Goal: Transaction & Acquisition: Book appointment/travel/reservation

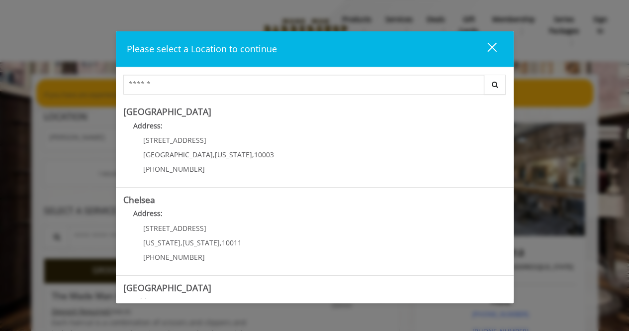
click at [492, 42] on div "close" at bounding box center [486, 49] width 20 height 15
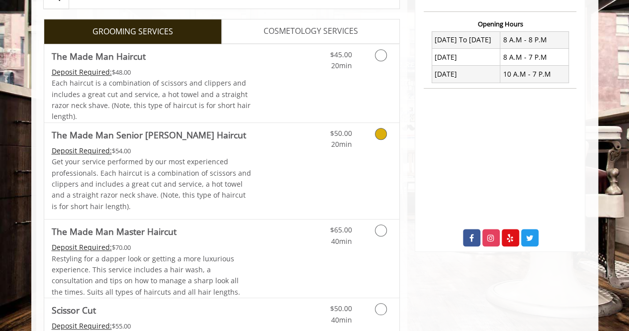
scroll to position [458, 0]
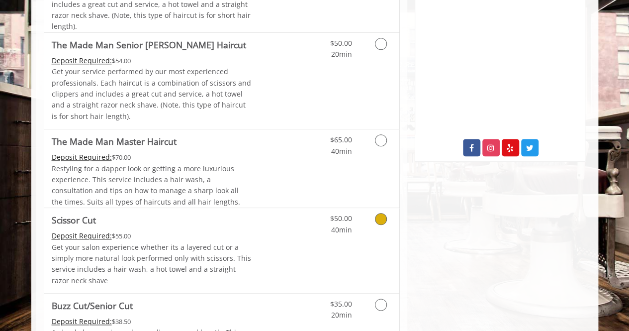
click at [376, 219] on icon "Grooming services" at bounding box center [381, 219] width 12 height 12
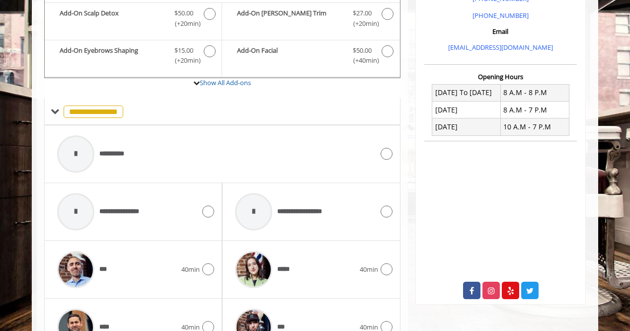
scroll to position [314, 0]
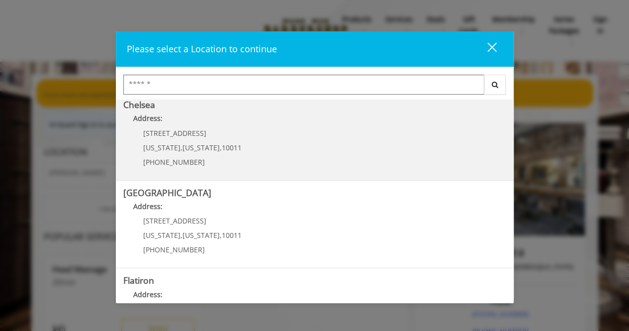
scroll to position [95, 0]
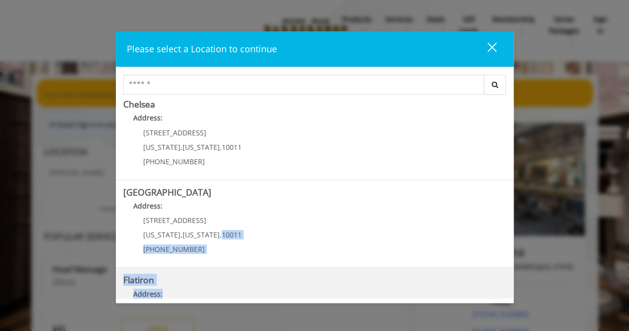
drag, startPoint x: 211, startPoint y: 227, endPoint x: 196, endPoint y: 285, distance: 60.2
click at [196, 285] on div "[GEOGRAPHIC_DATA] Address: [STREET_ADDRESS][US_STATE] (212) 598-1840 [GEOGRAPHI…" at bounding box center [315, 198] width 398 height 198
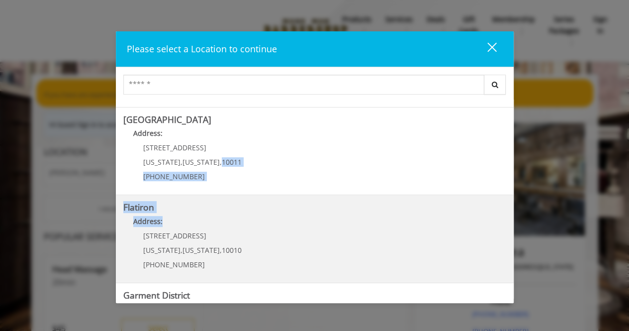
click at [201, 224] on "Address:" at bounding box center [314, 224] width 383 height 16
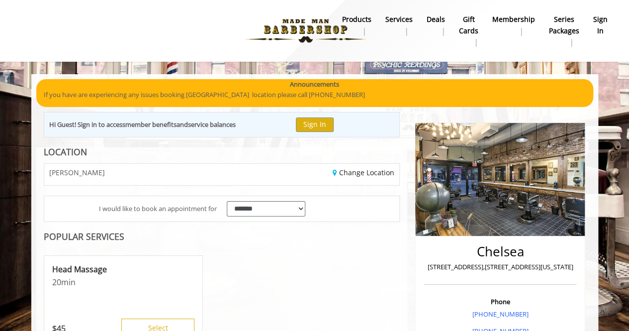
scroll to position [94, 0]
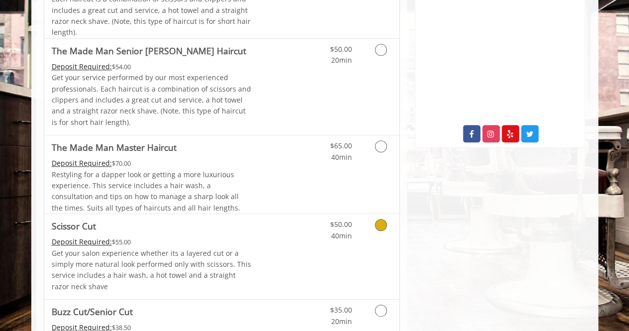
click at [375, 221] on icon "Grooming services" at bounding box center [381, 225] width 12 height 12
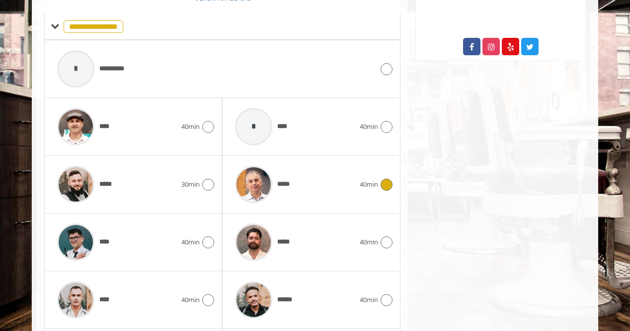
scroll to position [440, 0]
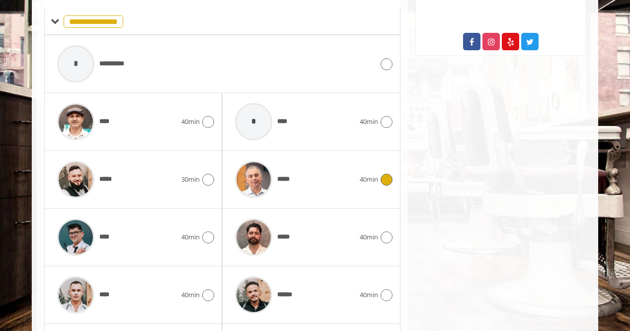
click at [384, 181] on div at bounding box center [385, 179] width 14 height 12
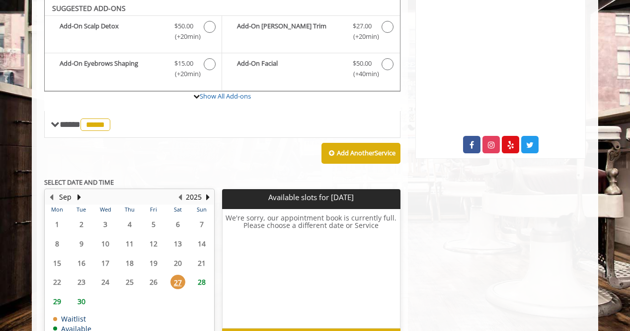
scroll to position [335, 0]
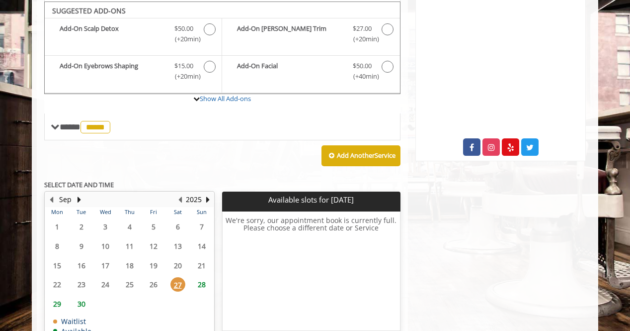
click at [203, 277] on span "28" at bounding box center [201, 284] width 15 height 14
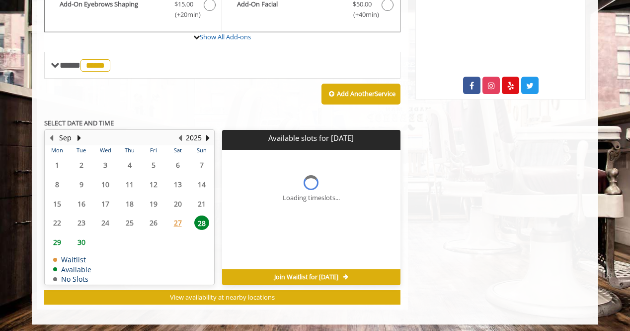
scroll to position [412, 0]
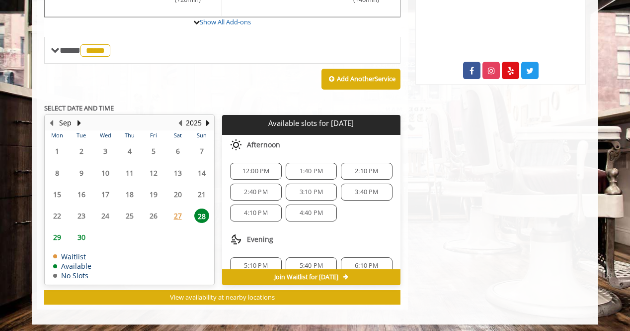
click at [263, 211] on span "4:10 PM" at bounding box center [255, 213] width 23 height 8
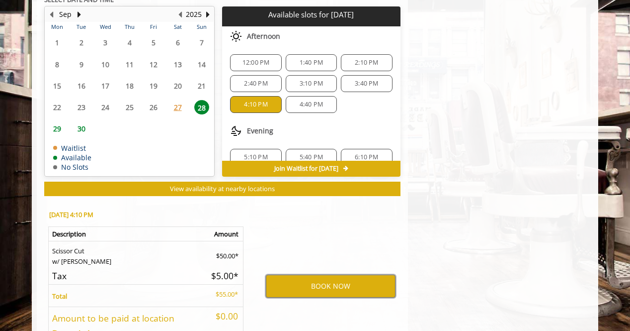
scroll to position [519, 0]
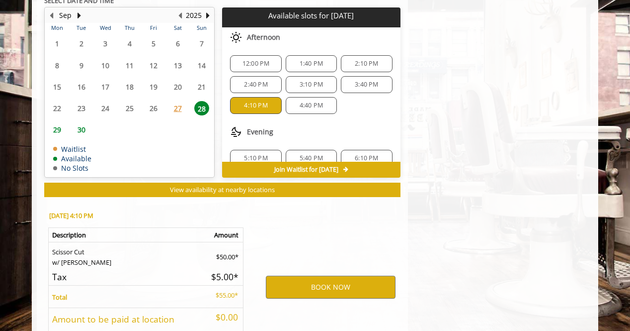
click at [300, 102] on span "4:40 PM" at bounding box center [311, 105] width 23 height 8
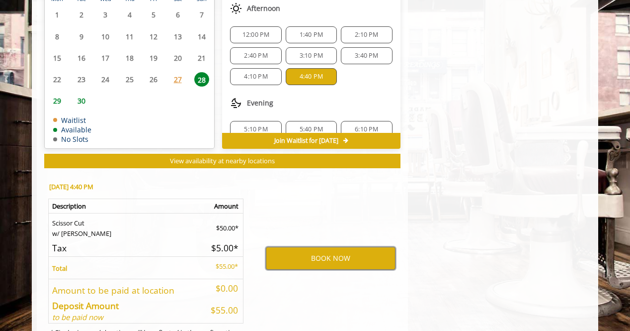
scroll to position [548, 0]
click at [263, 73] on span "4:10 PM" at bounding box center [255, 77] width 23 height 8
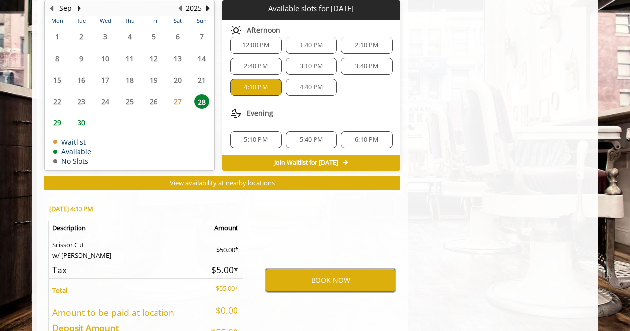
scroll to position [0, 0]
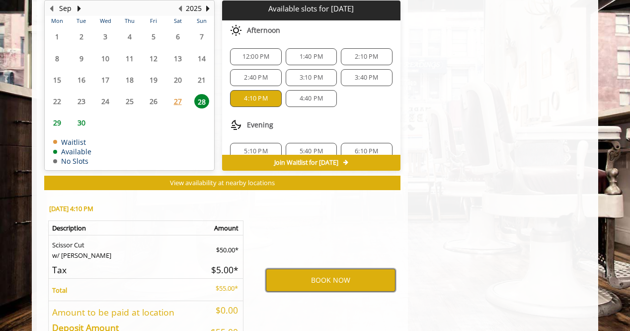
click at [295, 272] on button "BOOK NOW" at bounding box center [331, 279] width 130 height 23
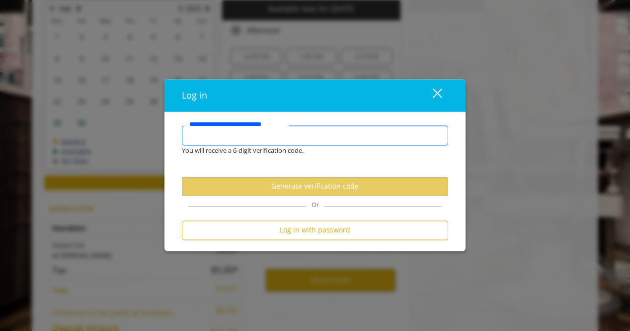
click at [284, 139] on input "**********" at bounding box center [315, 135] width 266 height 20
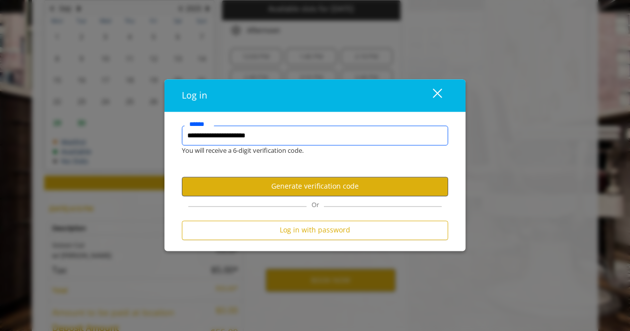
type input "**********"
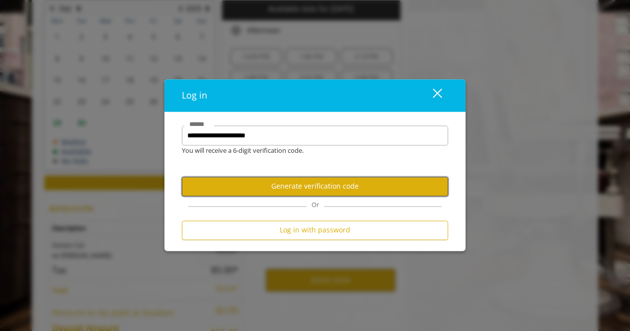
click at [283, 187] on button "Generate verification code" at bounding box center [315, 185] width 266 height 19
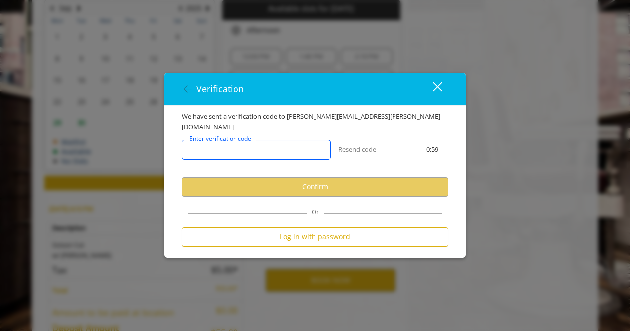
click at [271, 148] on input "Enter verification code" at bounding box center [256, 150] width 149 height 20
click at [248, 147] on input "Enter verification code" at bounding box center [256, 150] width 149 height 20
paste input "******"
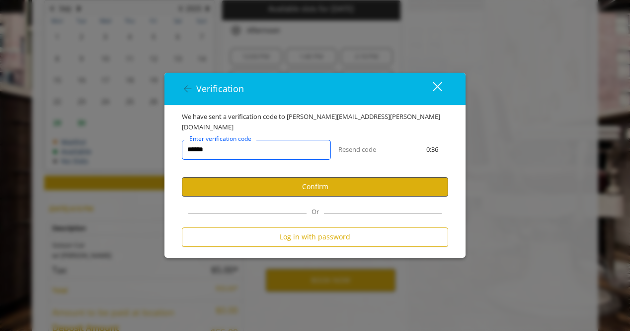
type input "******"
click at [262, 182] on button "Confirm" at bounding box center [315, 186] width 266 height 19
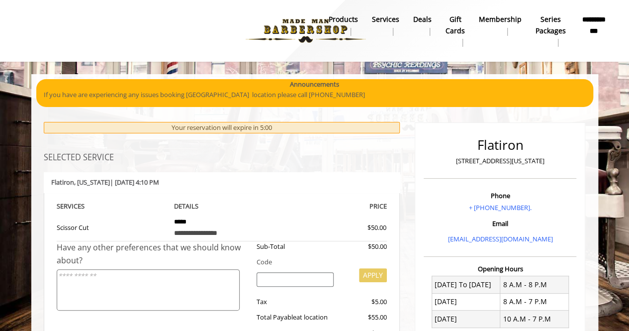
scroll to position [188, 0]
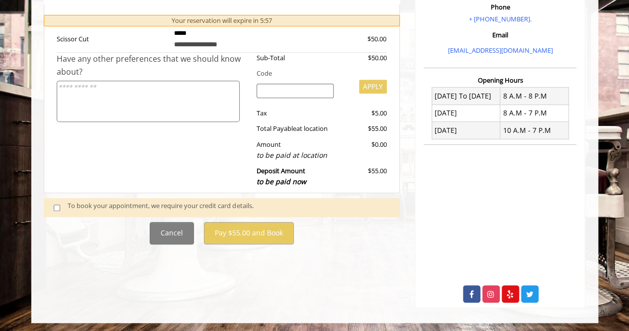
click at [61, 207] on span at bounding box center [60, 206] width 29 height 13
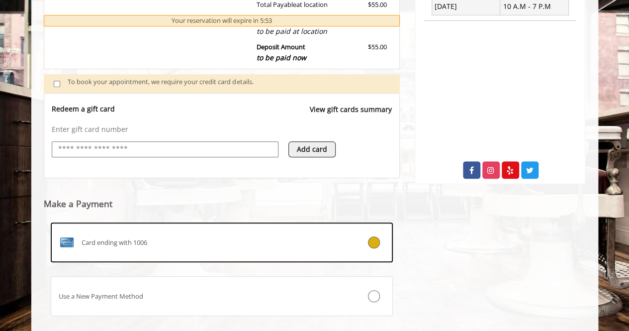
scroll to position [368, 0]
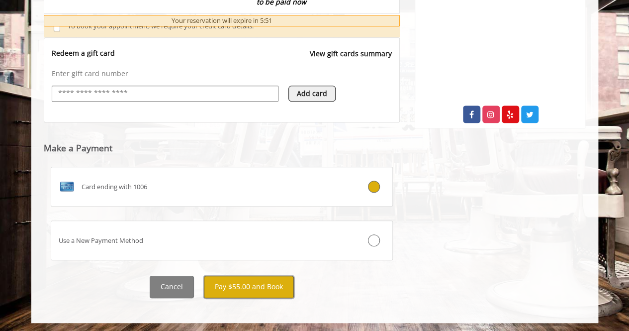
click at [241, 276] on button "Pay $55.00 and Book" at bounding box center [249, 286] width 90 height 22
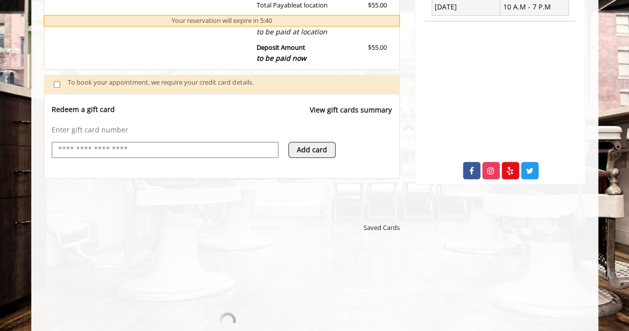
scroll to position [388, 0]
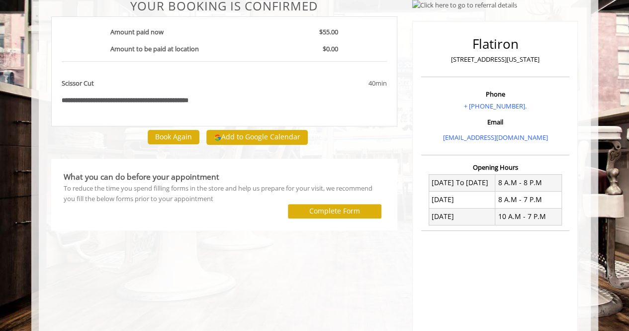
scroll to position [89, 0]
